Goal: Transaction & Acquisition: Purchase product/service

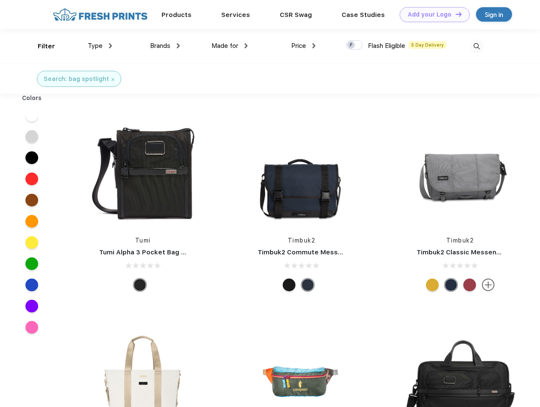
click at [432, 14] on link "Add your Logo Design Tool" at bounding box center [435, 14] width 70 height 15
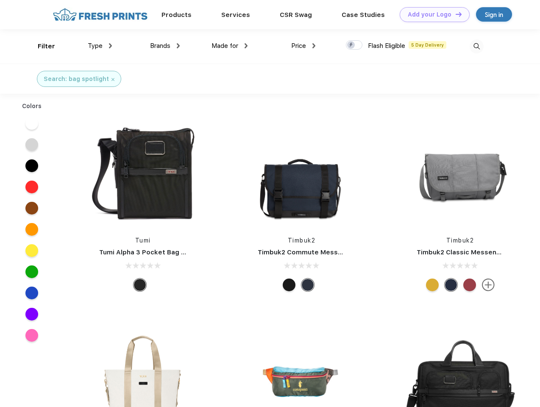
click at [0, 0] on div "Design Tool" at bounding box center [0, 0] width 0 height 0
click at [455, 14] on link "Add your Logo Design Tool" at bounding box center [435, 14] width 70 height 15
click at [41, 46] on div "Filter" at bounding box center [46, 47] width 17 height 10
click at [100, 46] on span "Type" at bounding box center [95, 46] width 15 height 8
click at [165, 46] on span "Brands" at bounding box center [160, 46] width 20 height 8
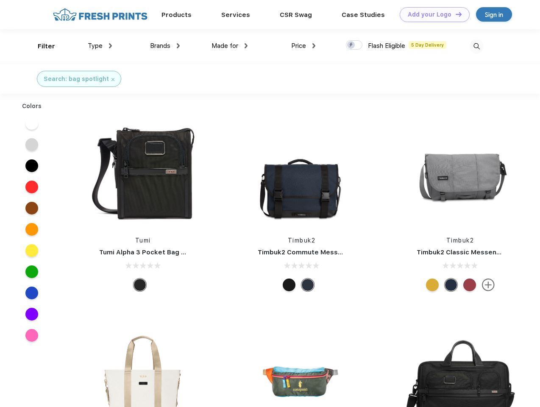
click at [230, 46] on span "Made for" at bounding box center [225, 46] width 27 height 8
click at [304, 46] on span "Price" at bounding box center [298, 46] width 15 height 8
click at [355, 45] on div at bounding box center [354, 44] width 17 height 9
click at [352, 45] on input "checkbox" at bounding box center [349, 43] width 6 height 6
click at [477, 46] on img at bounding box center [477, 46] width 14 height 14
